Goal: Obtain resource: Download file/media

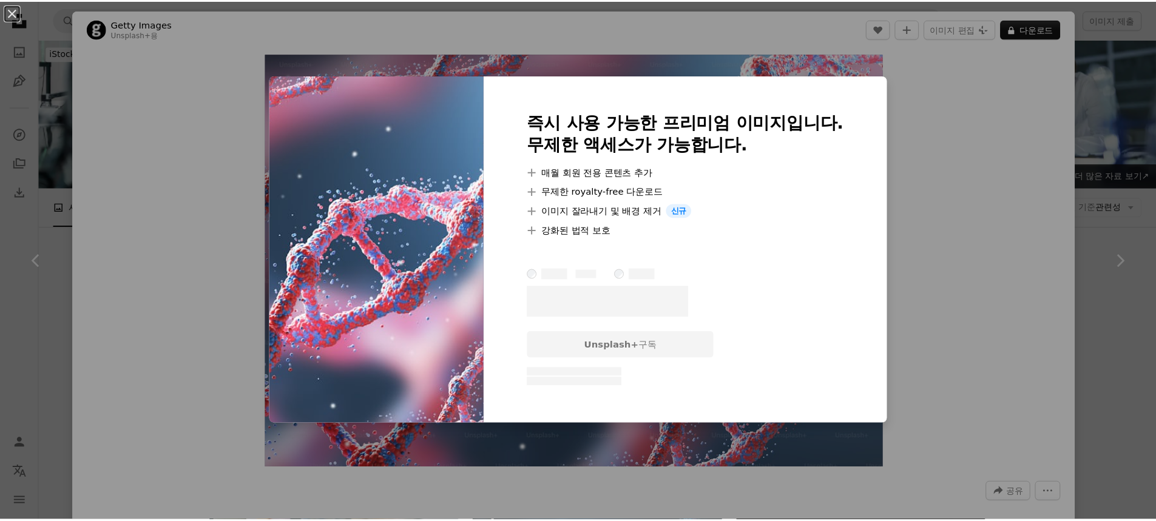
scroll to position [2411, 0]
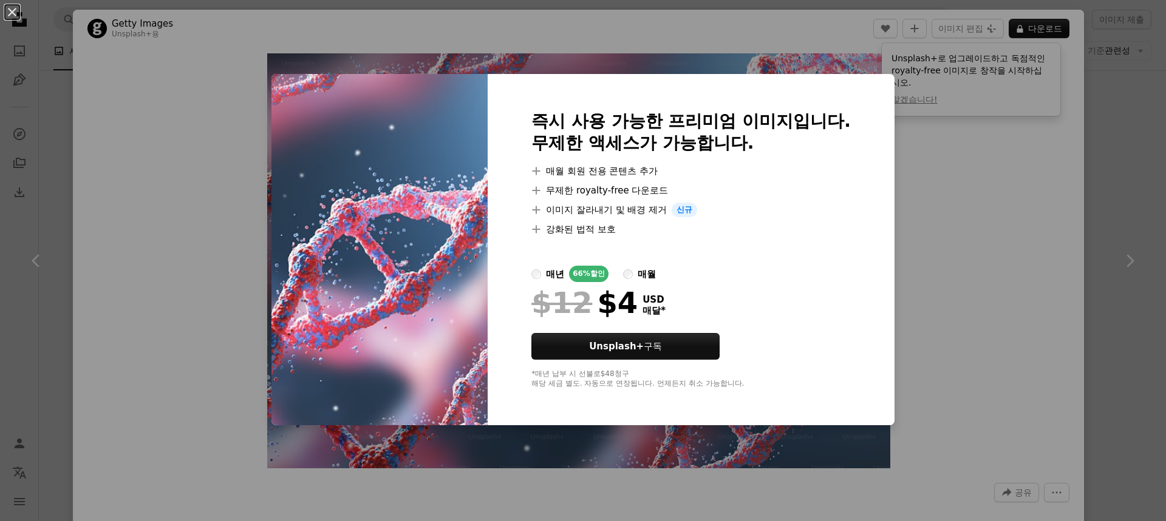
click at [1012, 144] on div "An X shape 즉시 사용 가능한 프리미엄 이미지입니다. 무제한 액세스가 가능합니다. A plus sign 매월 회원 전용 콘텐츠 추가 A…" at bounding box center [583, 260] width 1166 height 521
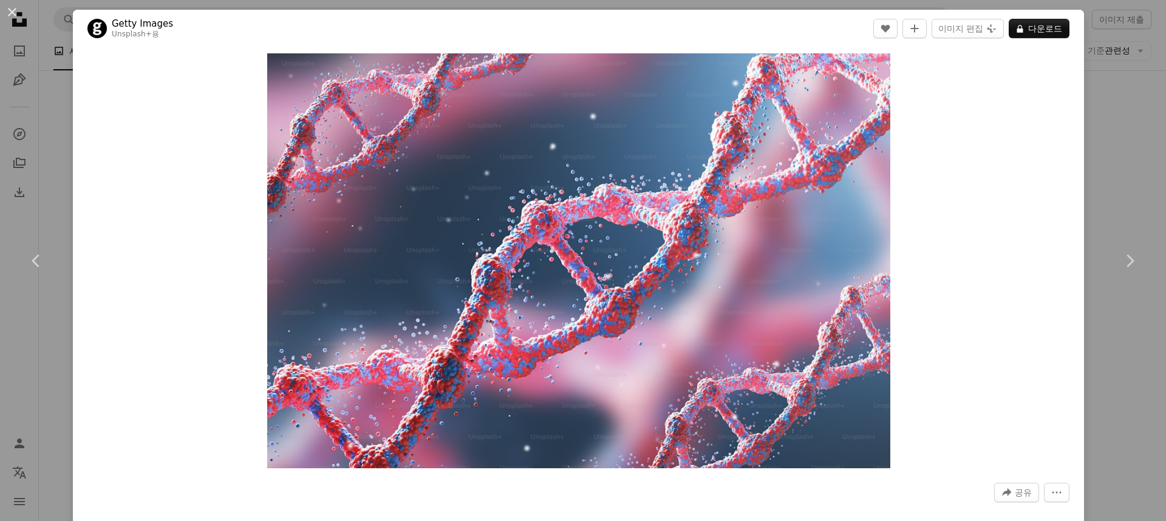
click at [1096, 56] on div "An X shape Chevron left Chevron right Getty Images Unsplash+ 용 A heart A plus s…" at bounding box center [583, 260] width 1166 height 521
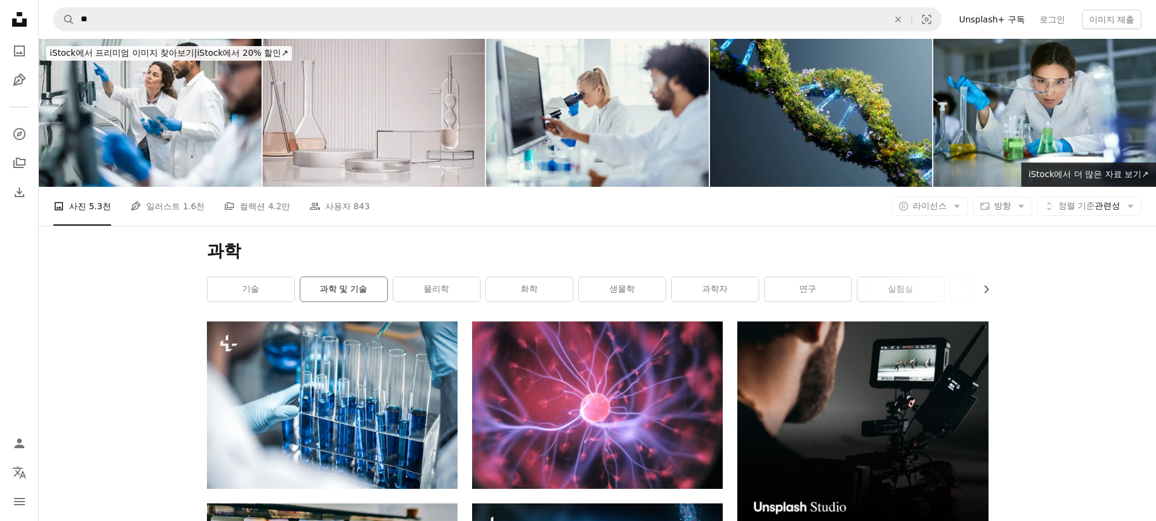
click at [317, 293] on link "과학 및 기술" at bounding box center [344, 289] width 87 height 24
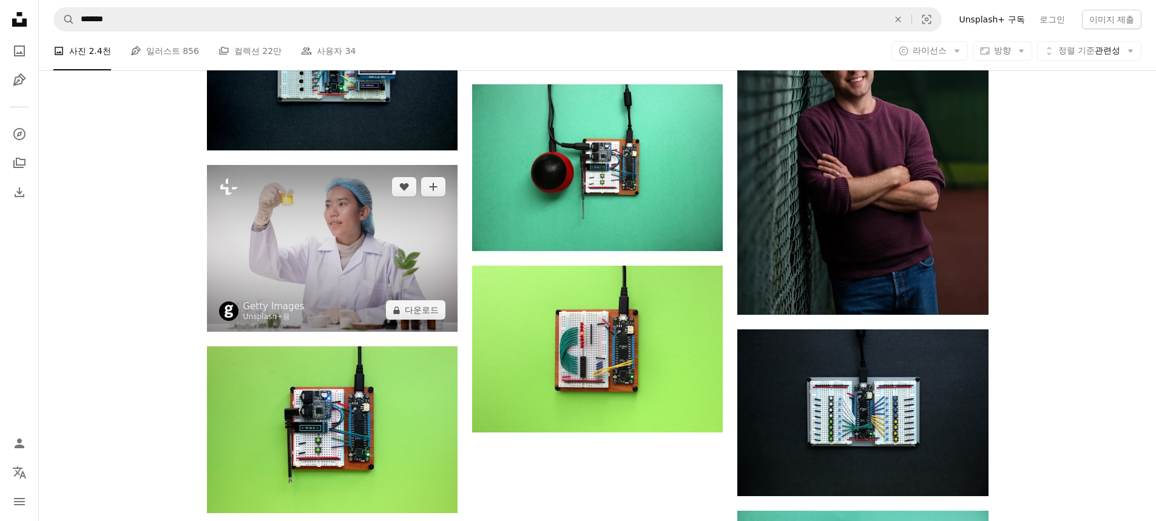
scroll to position [1275, 0]
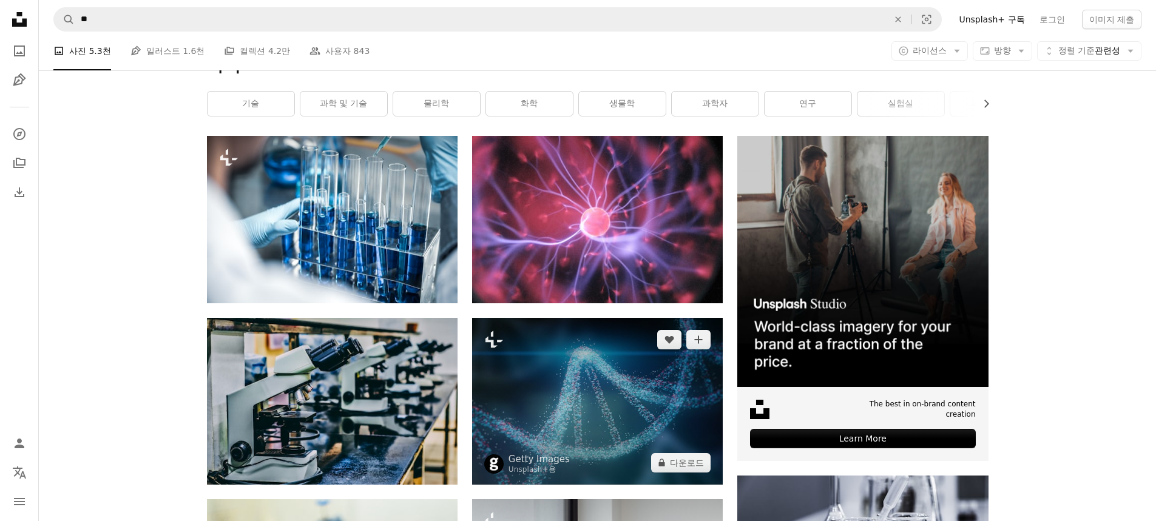
scroll to position [304, 0]
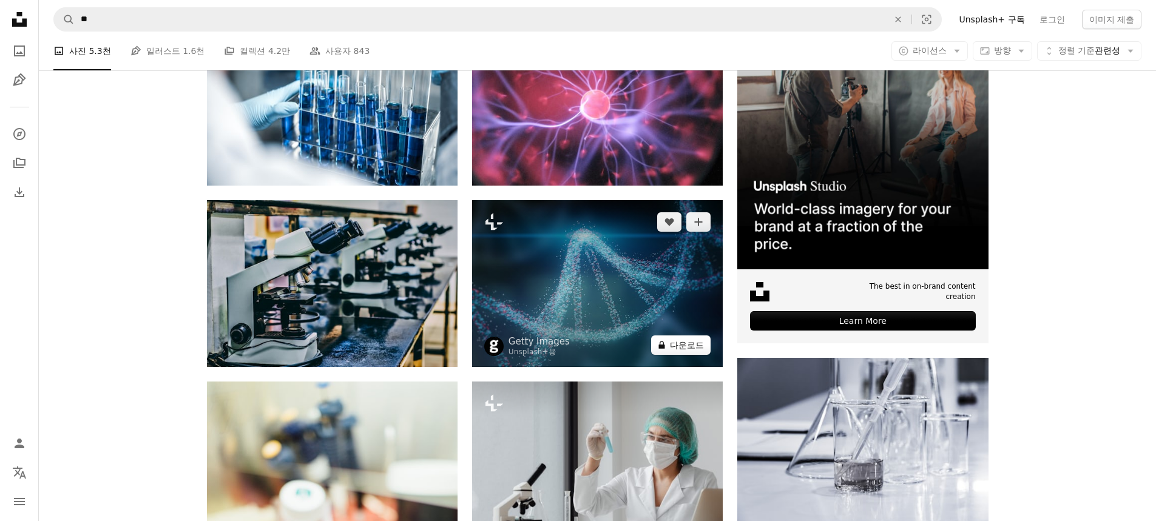
click at [673, 354] on button "A lock 다운로드" at bounding box center [680, 345] width 59 height 19
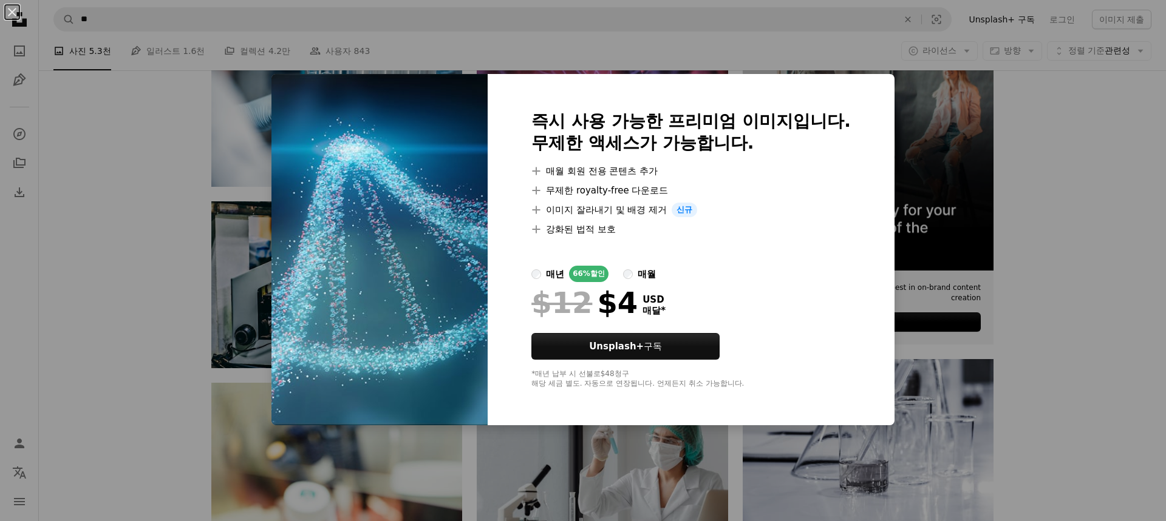
click at [100, 235] on div "An X shape 즉시 사용 가능한 프리미엄 이미지입니다. 무제한 액세스가 가능합니다. A plus sign 매월 회원 전용 콘텐츠 추가 A…" at bounding box center [583, 260] width 1166 height 521
